Goal: Check status: Check status

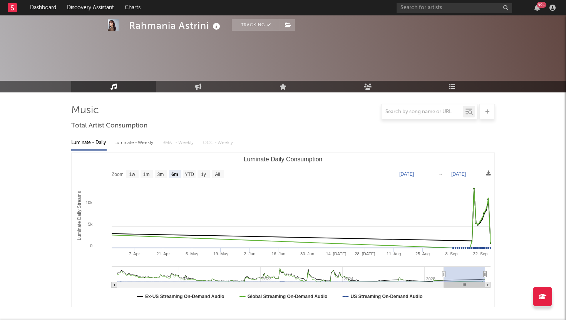
select select "6m"
select select "1w"
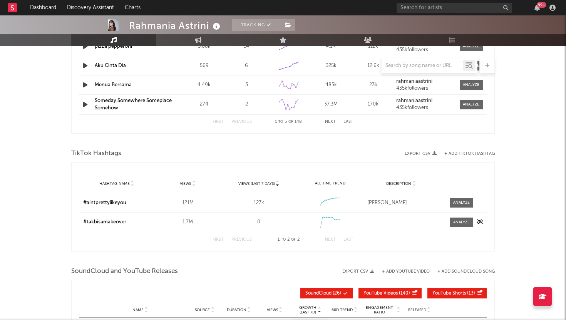
scroll to position [1363, 0]
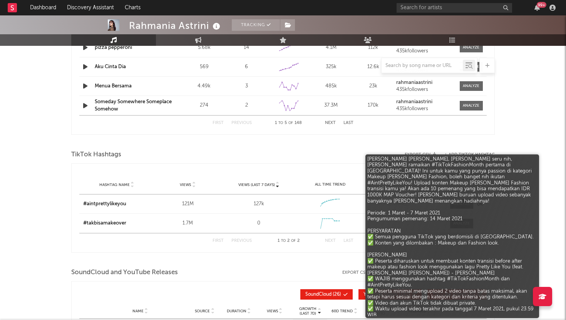
click at [394, 204] on div "[PERSON_NAME] [PERSON_NAME], [PERSON_NAME] seru nih, [PERSON_NAME] ramaikan #Ti…" at bounding box center [400, 204] width 67 height 8
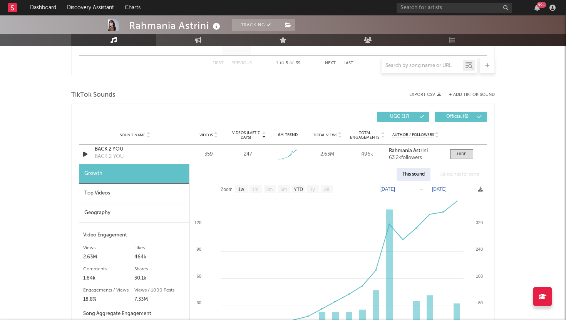
scroll to position [847, 0]
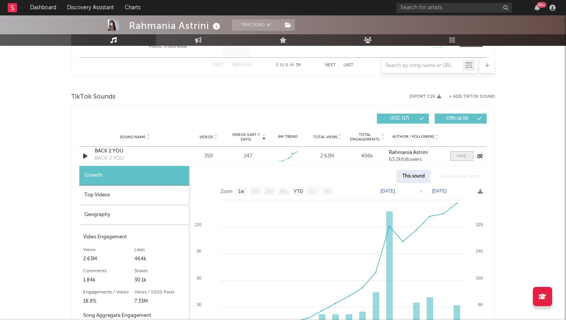
click at [456, 159] on span at bounding box center [461, 156] width 23 height 10
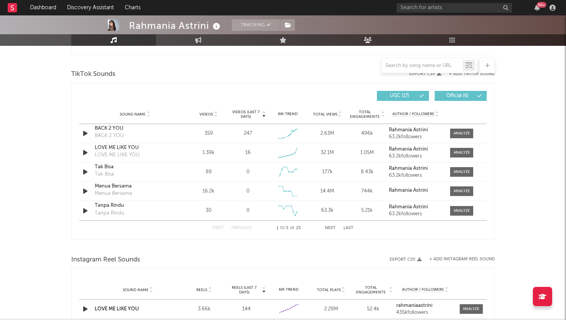
scroll to position [872, 0]
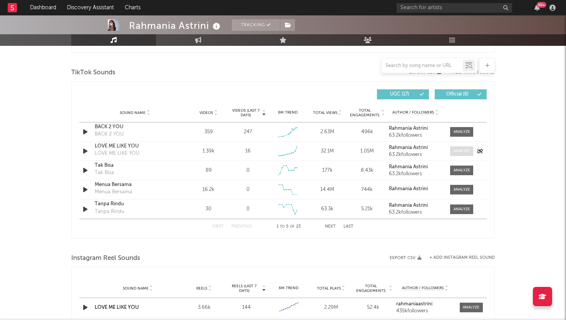
click at [459, 151] on div at bounding box center [462, 151] width 17 height 6
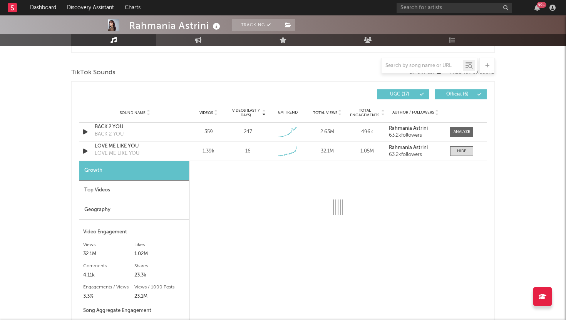
select select "6m"
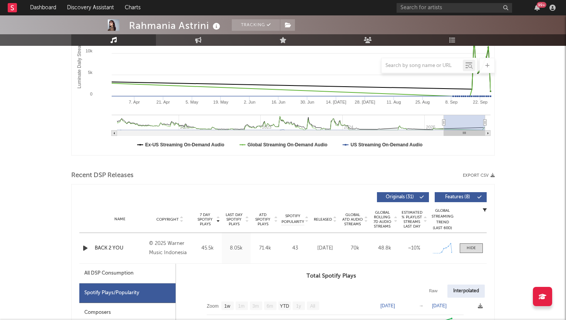
scroll to position [0, 0]
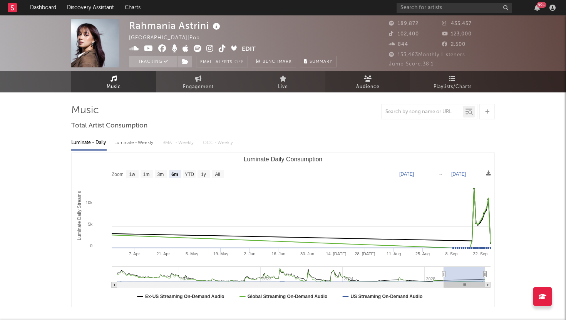
click at [367, 82] on link "Audience" at bounding box center [367, 81] width 85 height 21
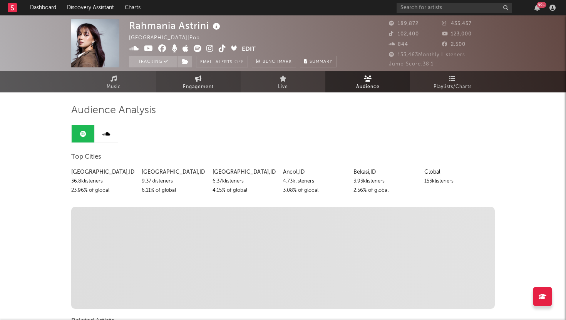
click at [203, 85] on span "Engagement" at bounding box center [198, 86] width 31 height 9
select select "1w"
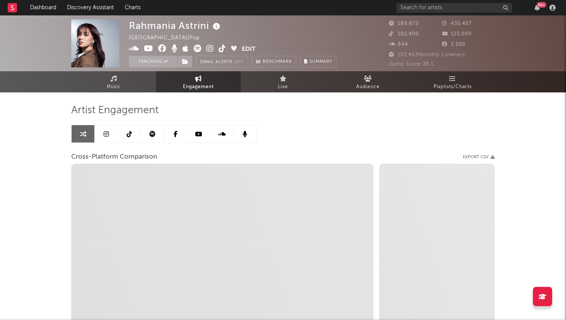
click at [127, 134] on icon at bounding box center [129, 134] width 5 height 6
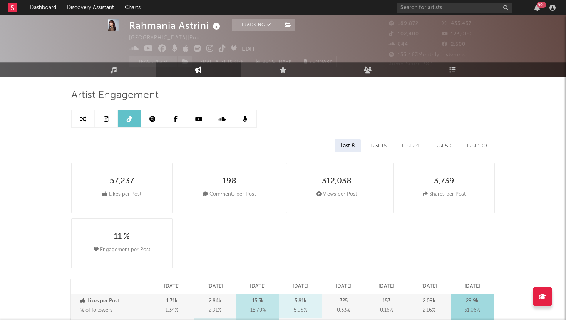
select select "6m"
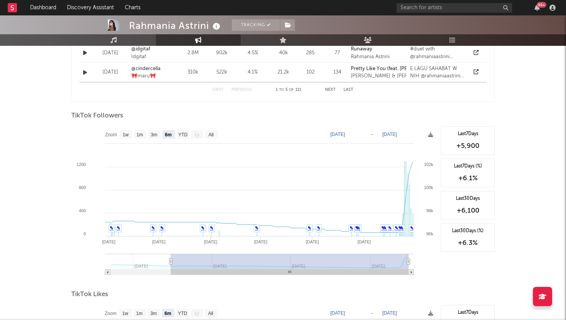
scroll to position [695, 0]
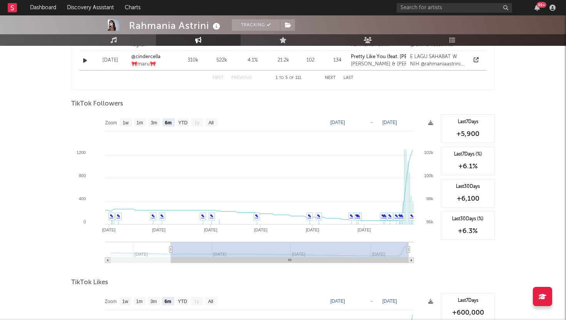
click at [141, 125] on rect at bounding box center [140, 122] width 12 height 8
select select "1m"
type input "[DATE]"
